Goal: Task Accomplishment & Management: Manage account settings

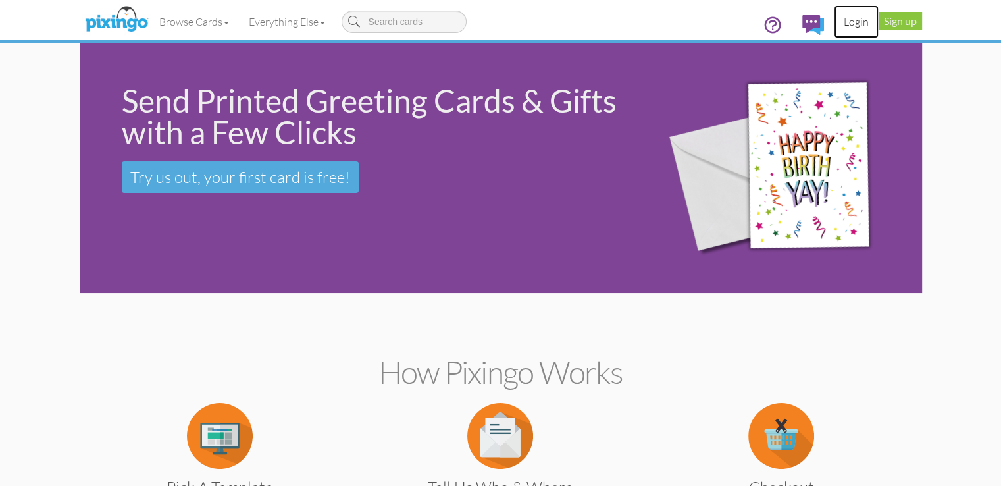
click at [879, 24] on link "Login" at bounding box center [856, 21] width 45 height 33
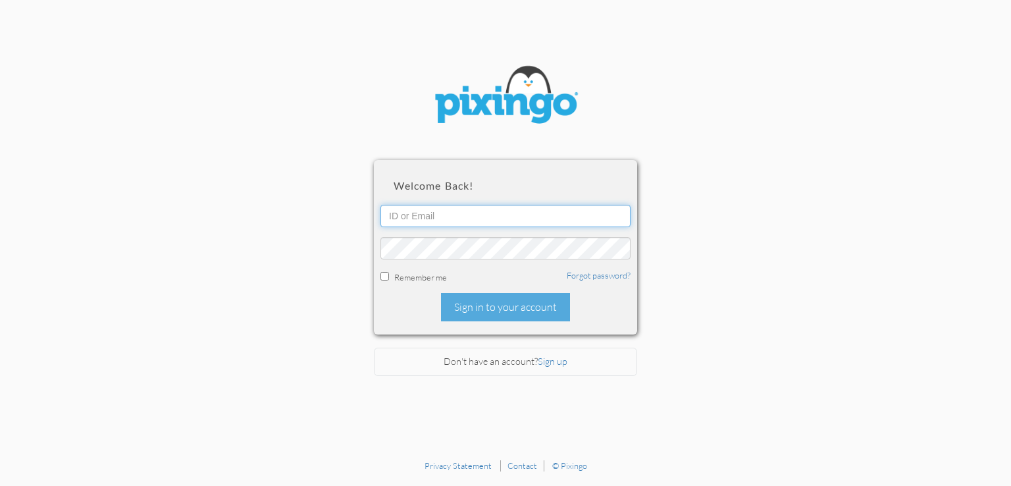
click at [494, 213] on input "text" at bounding box center [506, 216] width 250 height 22
type input "2088"
click at [388, 275] on input "checkbox" at bounding box center [385, 276] width 9 height 9
checkbox input "true"
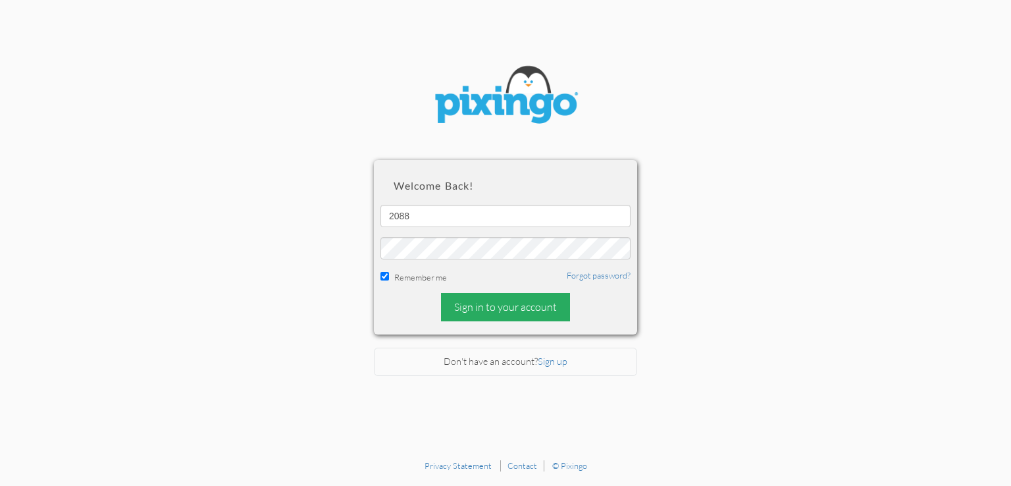
click at [506, 313] on div "Sign in to your account" at bounding box center [505, 307] width 129 height 28
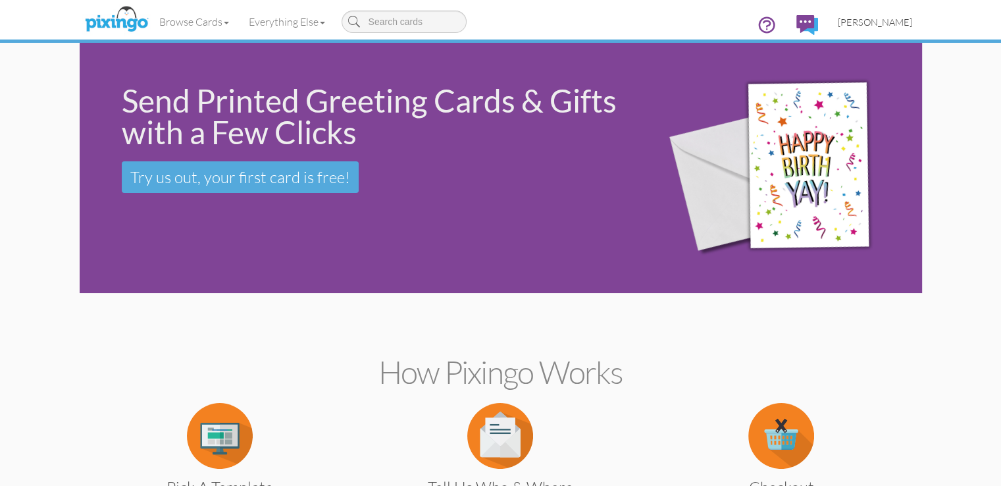
click at [912, 17] on span "[PERSON_NAME]" at bounding box center [875, 21] width 74 height 11
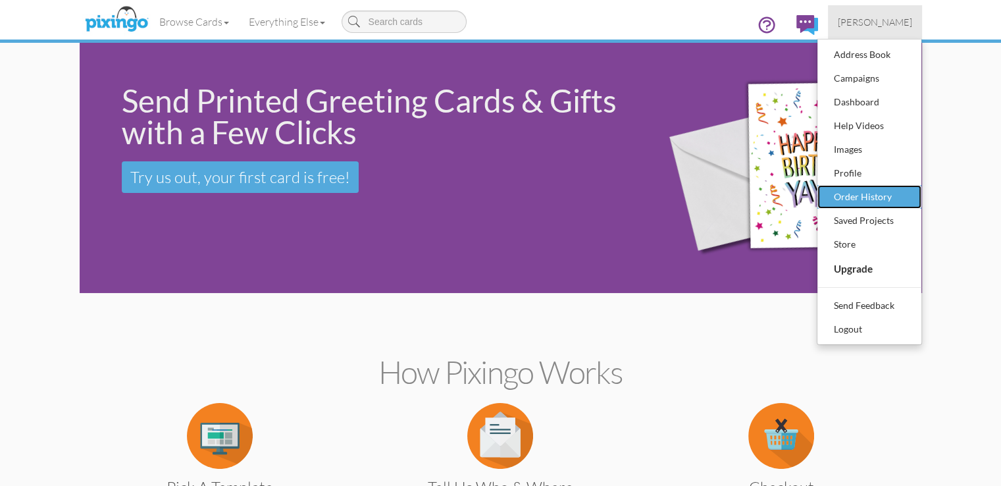
click at [909, 195] on div "Order History" at bounding box center [870, 197] width 78 height 20
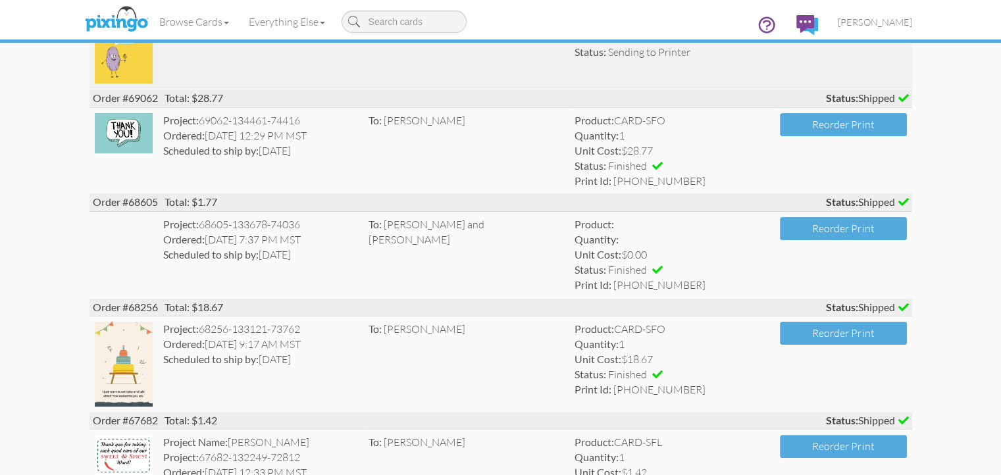
scroll to position [66, 0]
